Goal: Task Accomplishment & Management: Manage account settings

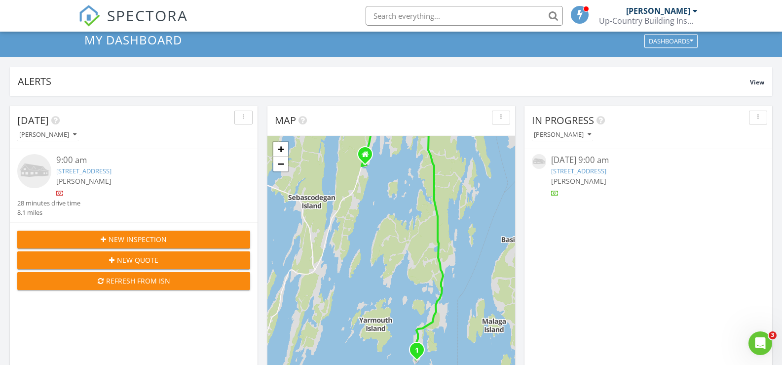
scroll to position [49, 0]
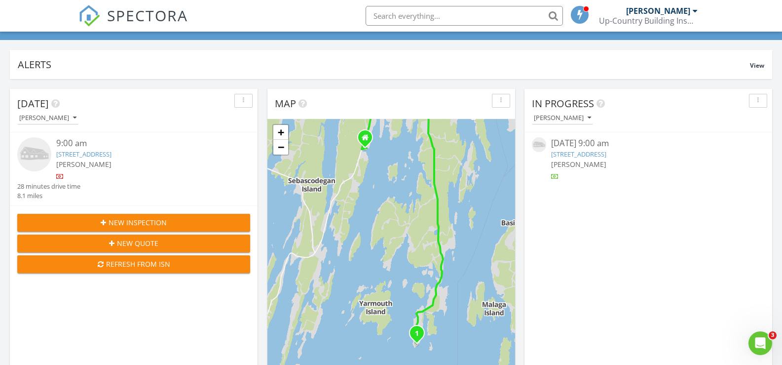
click at [111, 154] on link "240 W Cundys Point Road, Harpswell, ME 04079" at bounding box center [83, 154] width 55 height 9
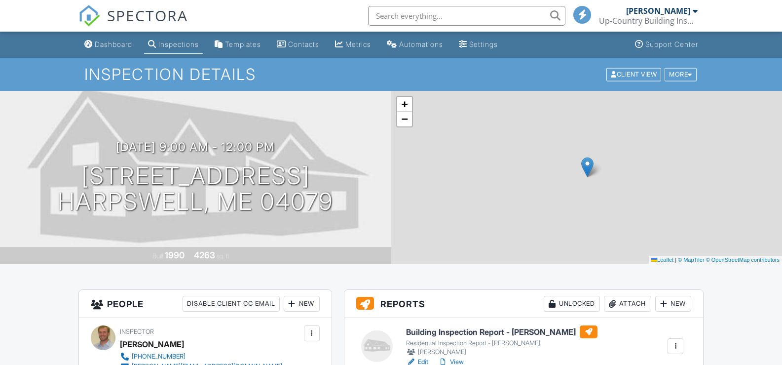
scroll to position [148, 0]
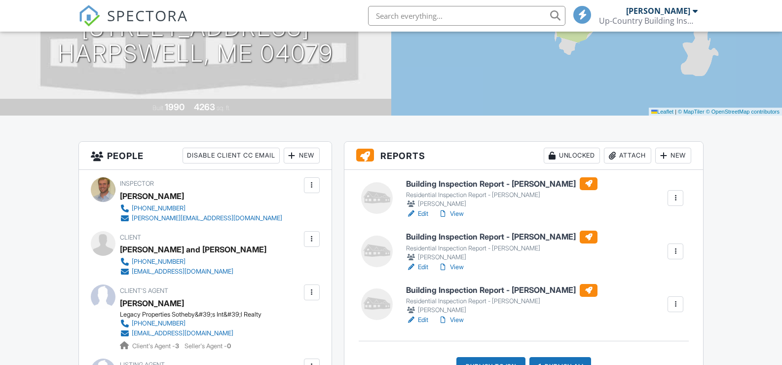
click at [674, 195] on div at bounding box center [676, 198] width 10 height 10
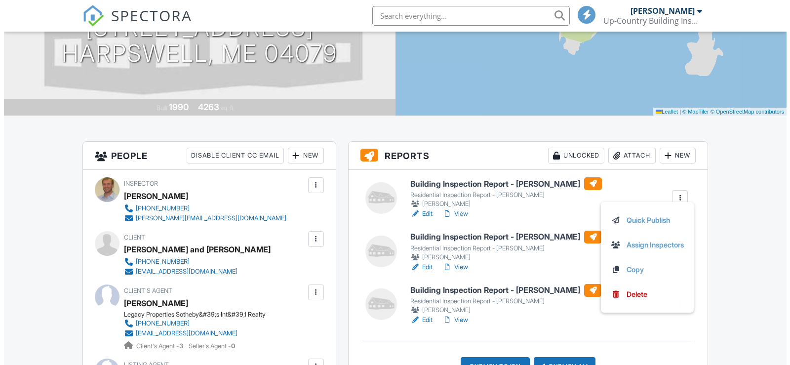
scroll to position [0, 0]
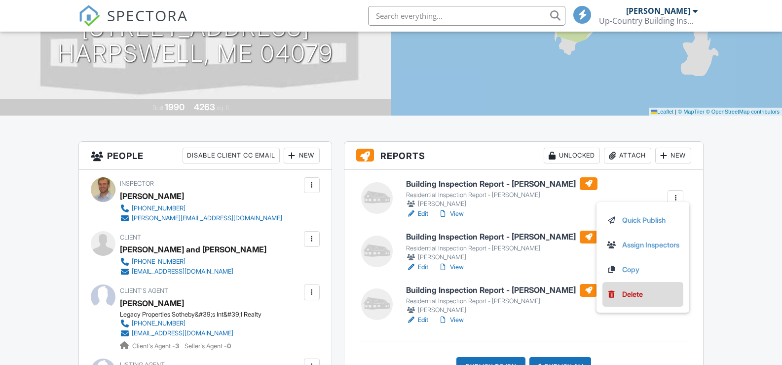
click at [638, 293] on div "Delete" at bounding box center [633, 294] width 21 height 11
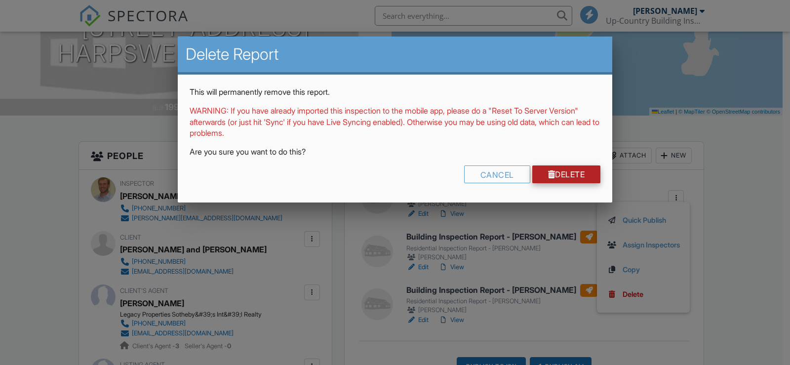
click at [548, 173] on div at bounding box center [551, 174] width 7 height 8
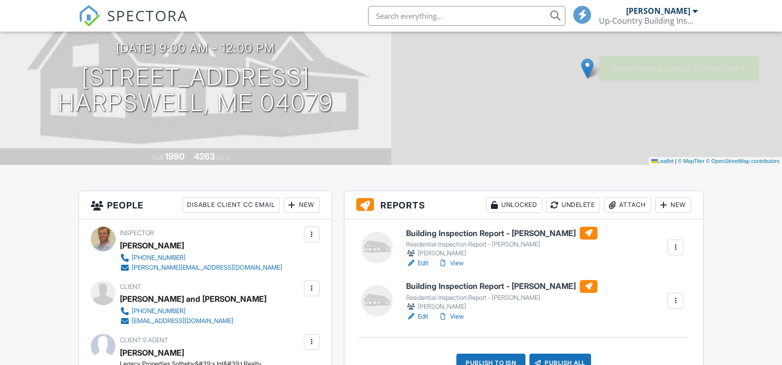
click at [676, 247] on div at bounding box center [676, 247] width 10 height 10
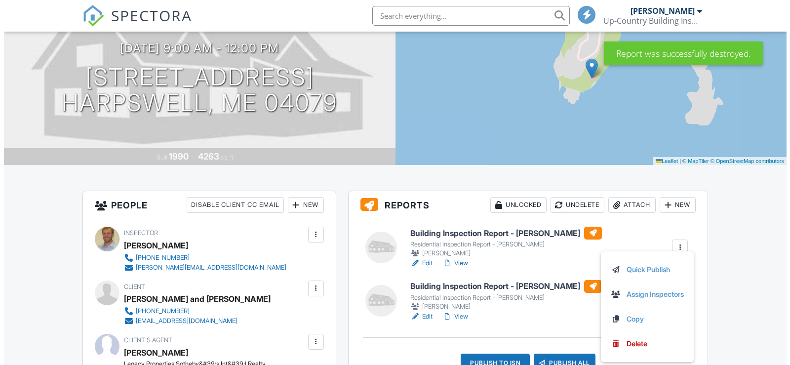
scroll to position [99, 0]
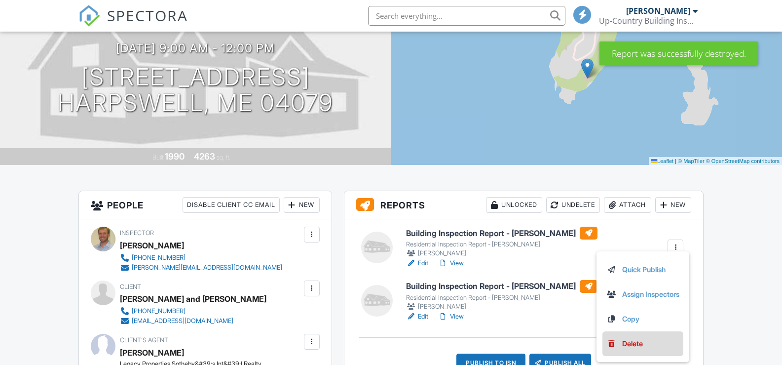
click at [629, 340] on div "Delete" at bounding box center [633, 343] width 21 height 11
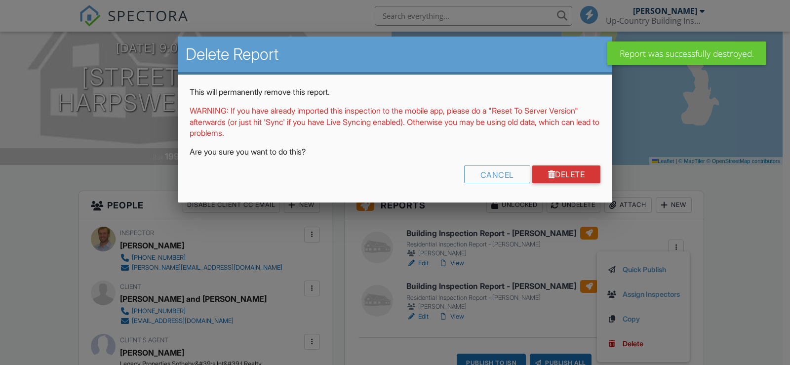
scroll to position [0, 0]
click at [570, 170] on link "Delete" at bounding box center [566, 174] width 69 height 18
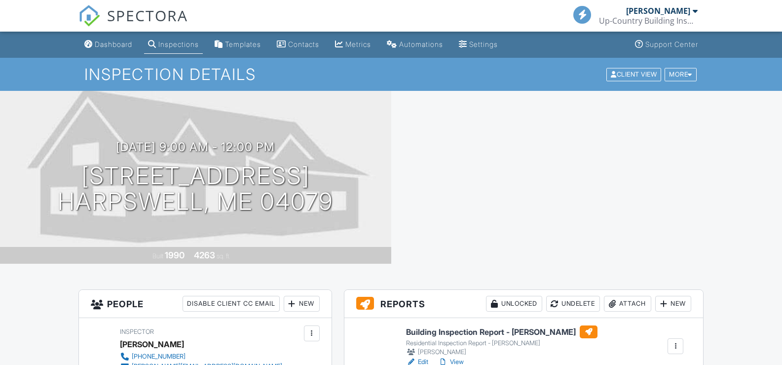
drag, startPoint x: 0, startPoint y: 0, endPoint x: 688, endPoint y: 184, distance: 712.3
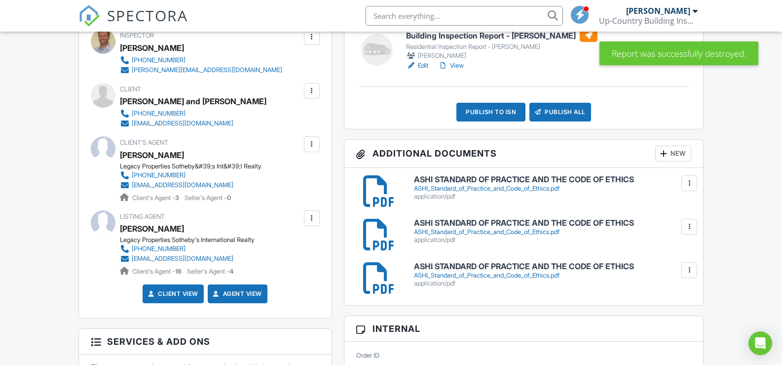
click at [689, 181] on div at bounding box center [690, 183] width 10 height 10
click at [671, 228] on link "Delete" at bounding box center [669, 226] width 37 height 11
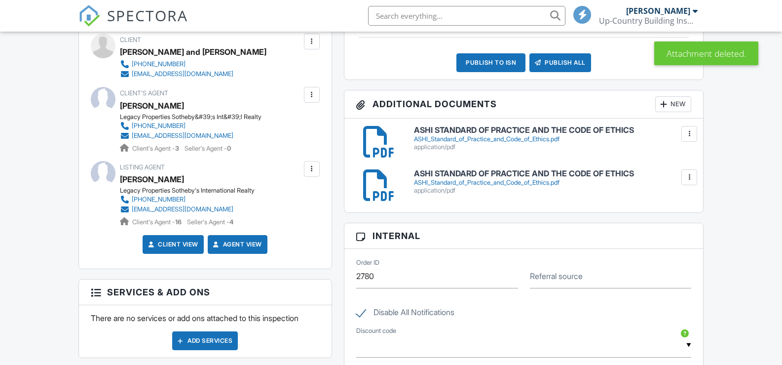
scroll to position [346, 0]
click at [689, 133] on div at bounding box center [690, 134] width 10 height 10
click at [668, 177] on link "Delete" at bounding box center [669, 177] width 37 height 11
